Goal: Transaction & Acquisition: Book appointment/travel/reservation

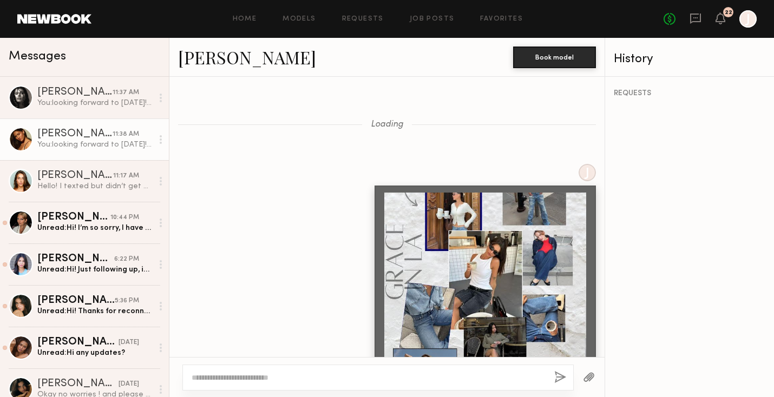
scroll to position [2309, 0]
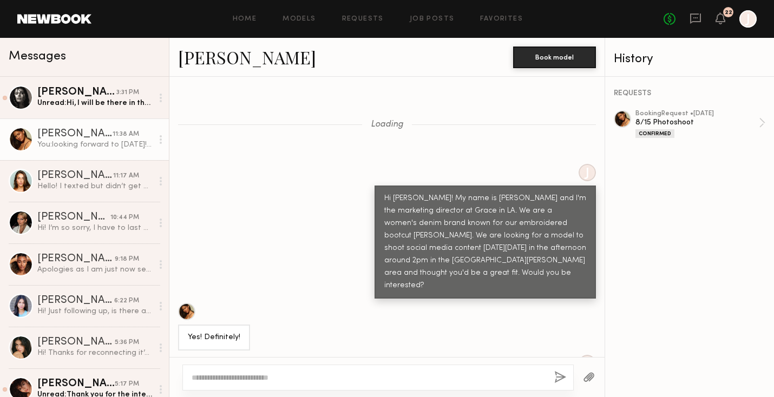
scroll to position [2619, 0]
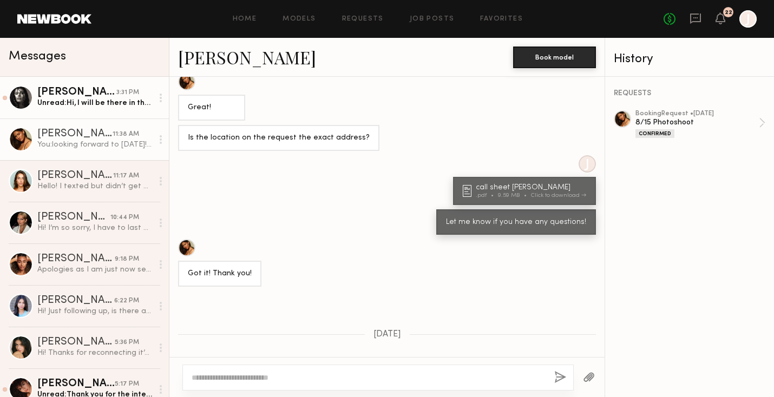
click at [137, 93] on div "3:31 PM" at bounding box center [127, 93] width 23 height 10
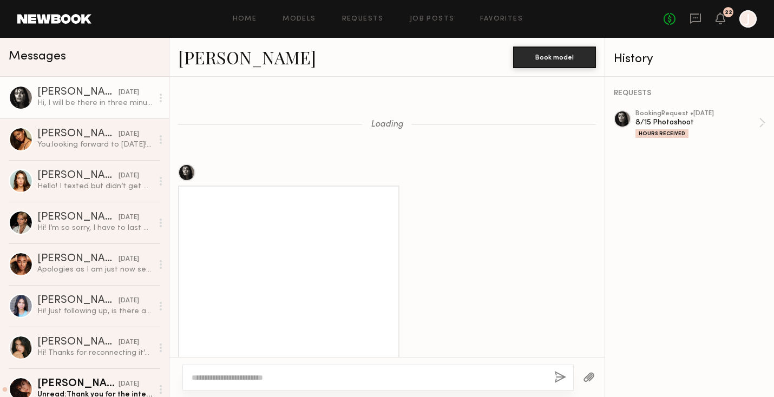
scroll to position [586, 0]
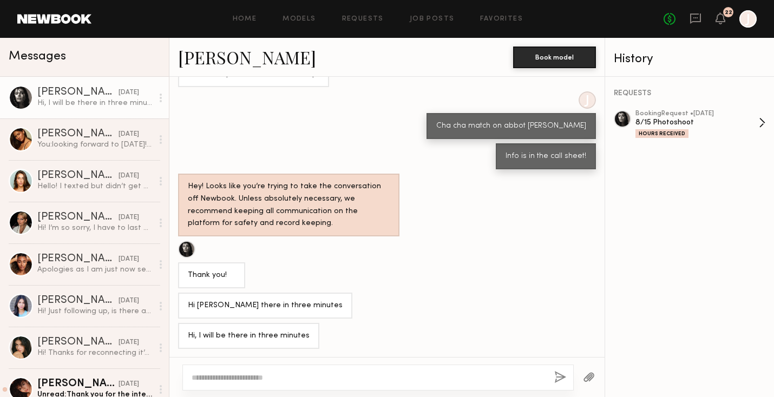
click at [639, 119] on div "8/15 Photoshoot" at bounding box center [696, 122] width 123 height 10
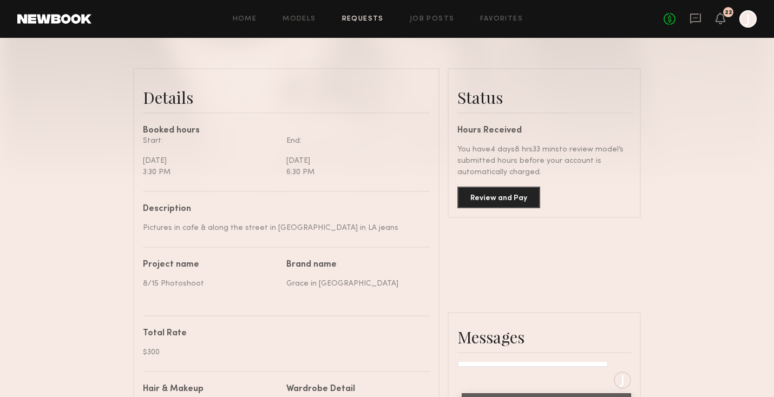
scroll to position [233, 0]
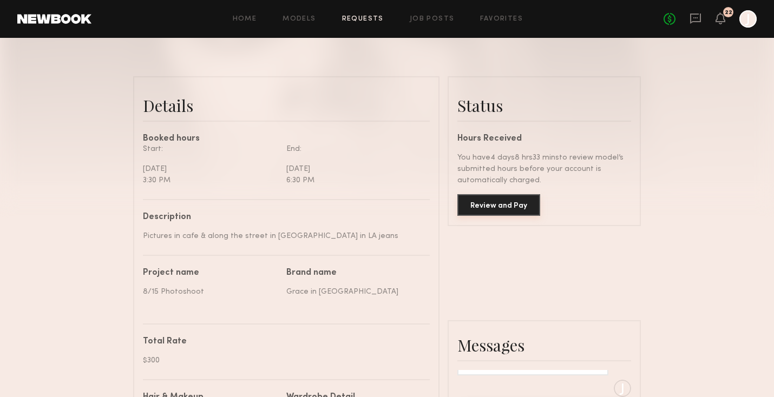
click at [509, 201] on button "Review and Pay" at bounding box center [498, 205] width 83 height 22
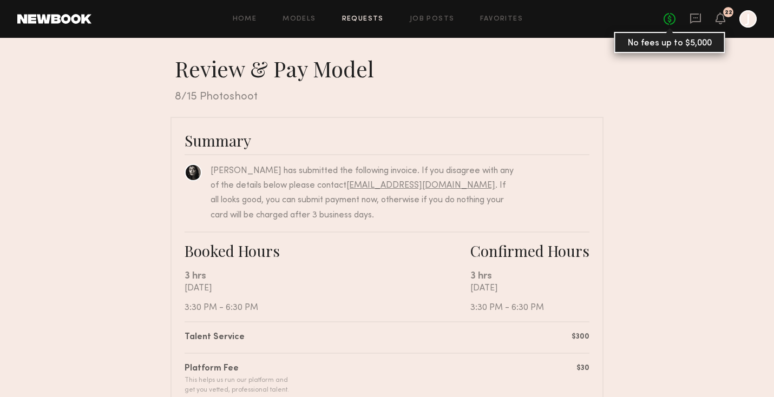
click at [674, 17] on link "No fees up to $5,000" at bounding box center [670, 19] width 12 height 12
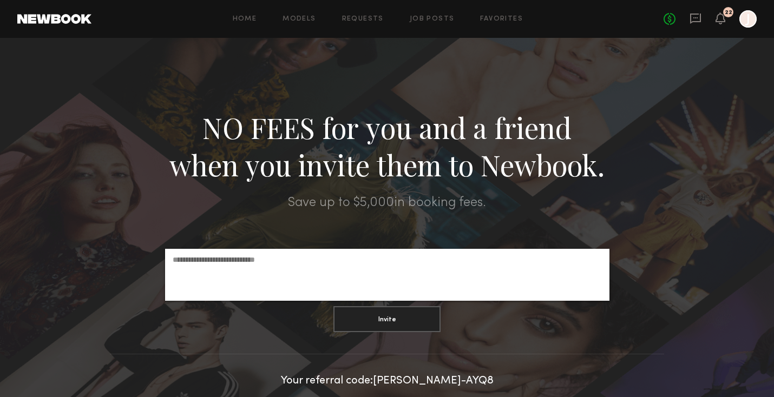
click at [743, 25] on div at bounding box center [747, 18] width 17 height 17
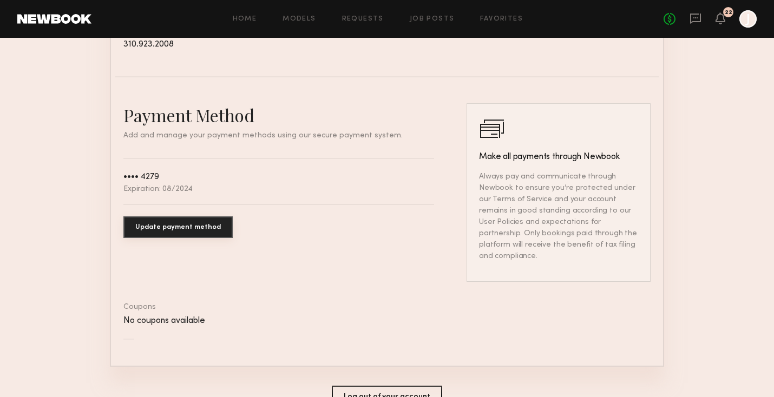
scroll to position [563, 0]
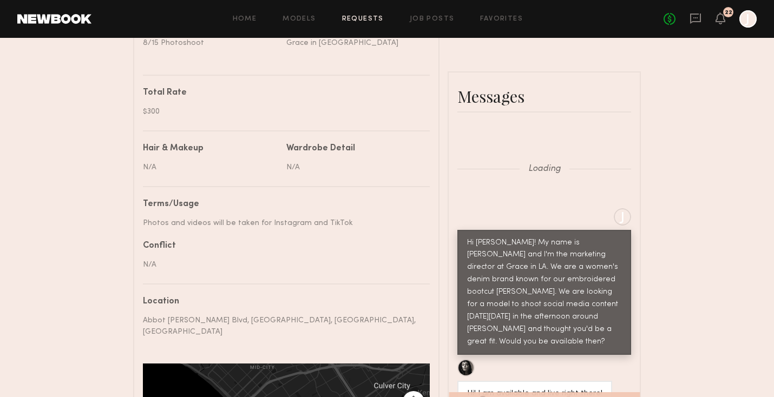
scroll to position [3357, 0]
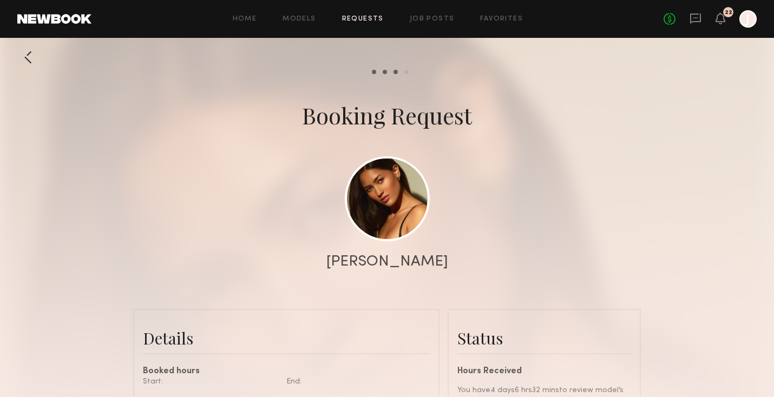
scroll to position [2583, 0]
